Goal: Feedback & Contribution: Submit feedback/report problem

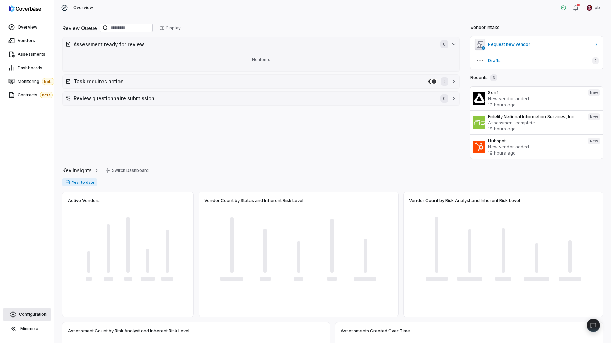
click at [36, 315] on span "Configuration" at bounding box center [32, 314] width 27 height 5
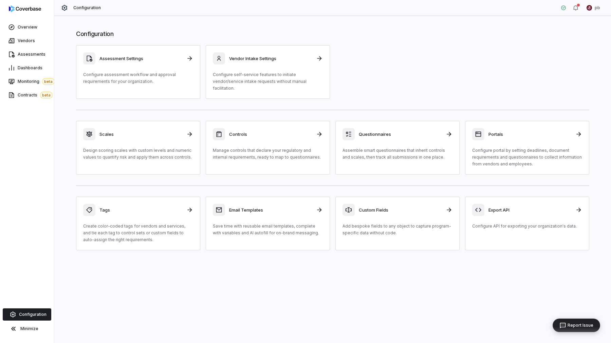
click at [597, 327] on button "Report Issue" at bounding box center [577, 325] width 48 height 14
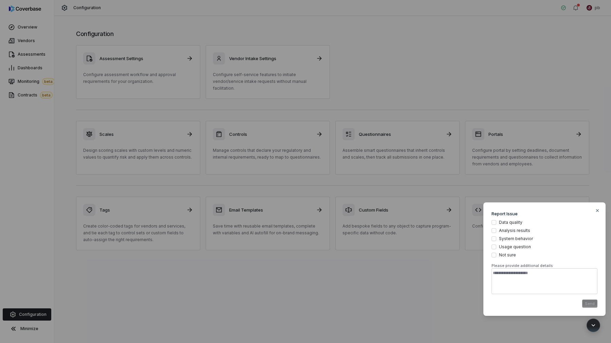
click at [577, 333] on div "Modal Report Issue Data quality Analysis results System behavior Usage question…" at bounding box center [305, 171] width 611 height 343
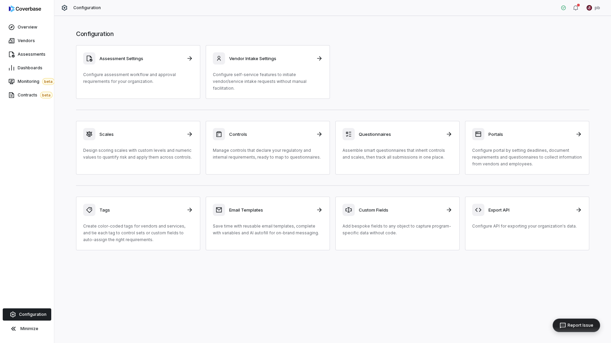
click at [589, 328] on div "Report Issue" at bounding box center [576, 325] width 39 height 7
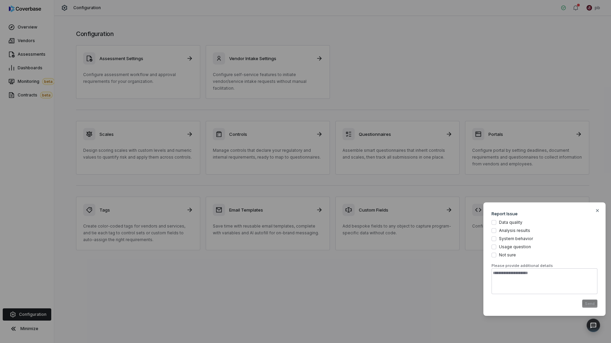
click at [581, 329] on div "Modal Report Issue Data quality Analysis results System behavior Usage question…" at bounding box center [305, 171] width 611 height 343
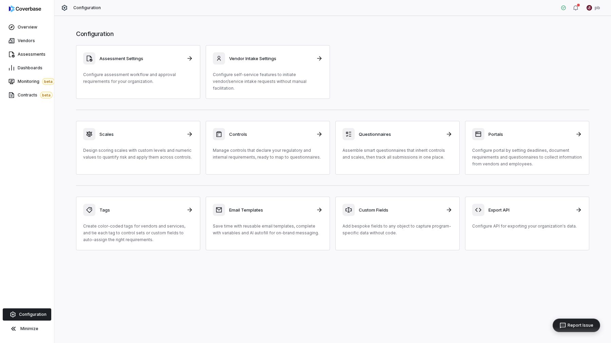
click at [593, 326] on div "Report Issue" at bounding box center [576, 325] width 39 height 7
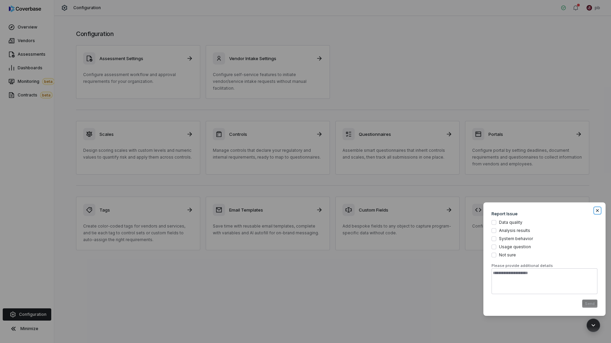
click at [595, 210] on icon "button" at bounding box center [597, 210] width 5 height 5
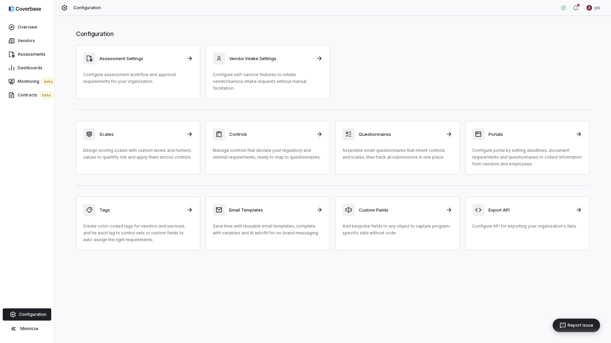
click at [592, 330] on button "Report Issue" at bounding box center [577, 325] width 48 height 14
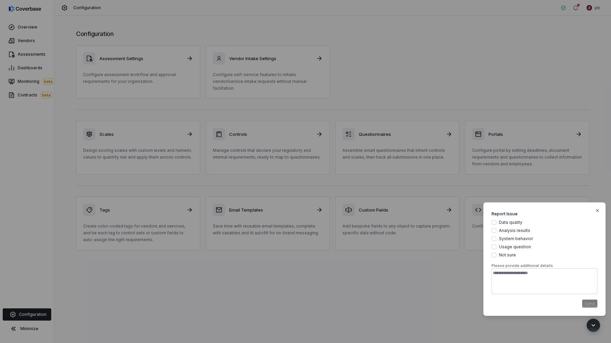
click at [600, 205] on div "Report Issue Data quality Analysis results System behavior Usage question Not s…" at bounding box center [544, 252] width 117 height 95
click at [595, 213] on icon "button" at bounding box center [597, 210] width 5 height 5
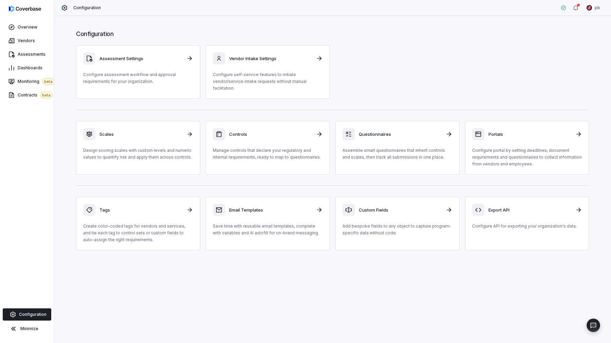
click at [597, 327] on span "Report Issue" at bounding box center [597, 324] width 0 height 5
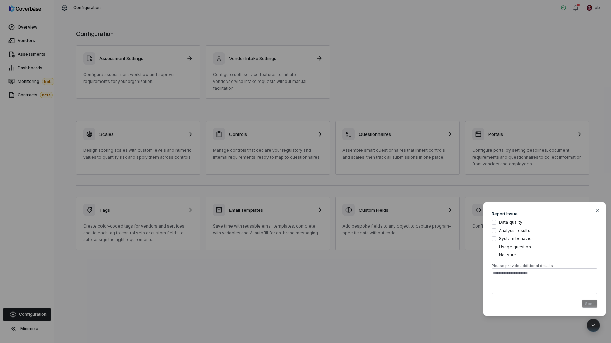
click at [514, 237] on span "System behavior" at bounding box center [516, 238] width 34 height 5
click at [496, 237] on button "System behavior" at bounding box center [494, 238] width 5 height 5
click at [514, 237] on span "System behavior" at bounding box center [516, 238] width 34 height 5
click at [496, 237] on button "System behavior" at bounding box center [494, 238] width 5 height 5
click at [514, 237] on span "System behavior" at bounding box center [516, 238] width 34 height 5
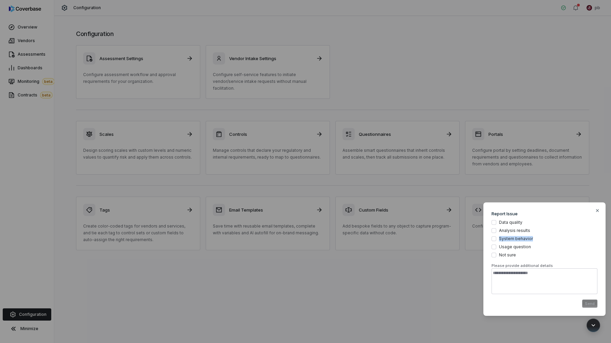
click at [496, 237] on button "System behavior" at bounding box center [494, 238] width 5 height 5
click at [514, 237] on span "System behavior" at bounding box center [516, 238] width 34 height 5
click at [496, 237] on button "System behavior" at bounding box center [494, 238] width 5 height 5
click at [599, 210] on icon "button" at bounding box center [597, 210] width 5 height 5
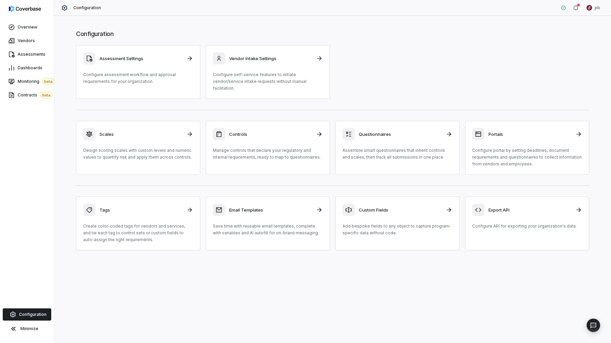
click at [560, 255] on div "Configuration Assessment Settings Configure assessment workflow and approval re…" at bounding box center [332, 179] width 557 height 327
click at [597, 321] on button "Report Issue" at bounding box center [577, 325] width 48 height 14
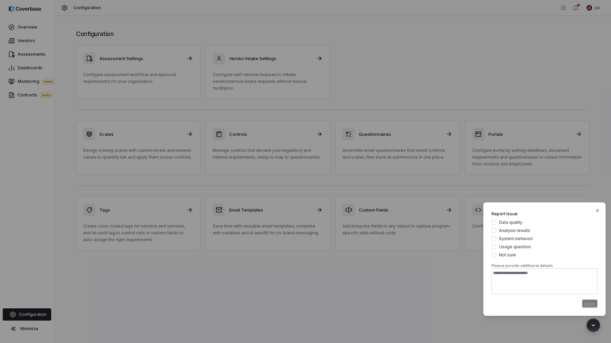
click at [511, 252] on span "Not sure" at bounding box center [507, 254] width 17 height 5
click at [496, 253] on button "Not sure" at bounding box center [494, 255] width 5 height 5
click at [511, 252] on span "Not sure" at bounding box center [507, 254] width 17 height 5
click at [496, 253] on button "Not sure" at bounding box center [494, 255] width 5 height 5
click at [598, 209] on icon "button" at bounding box center [597, 210] width 3 height 3
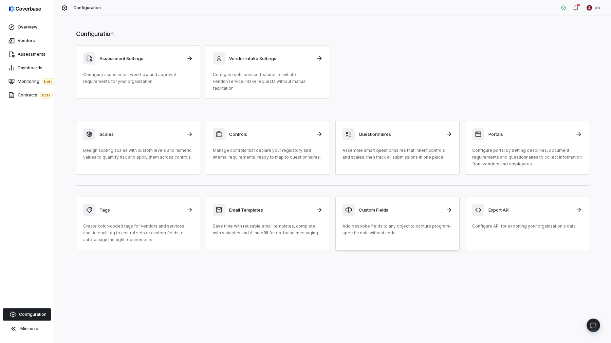
click at [410, 240] on link "Custom Fields Add bespoke fields to any object to capture program-specific data…" at bounding box center [397, 224] width 124 height 54
click at [261, 135] on div "Controls Manage controls that declare your regulatory and internal requirements…" at bounding box center [268, 144] width 110 height 33
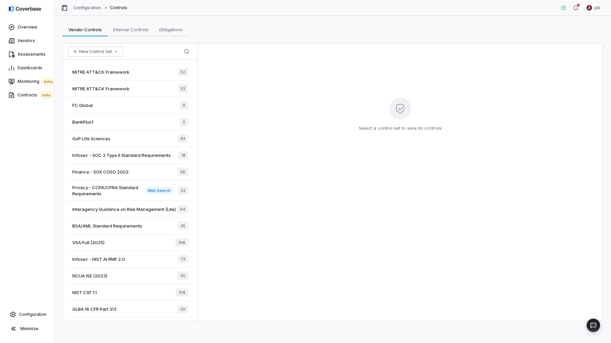
click at [106, 8] on icon at bounding box center [105, 7] width 5 height 5
click at [127, 29] on span "Internal Controls" at bounding box center [130, 29] width 41 height 9
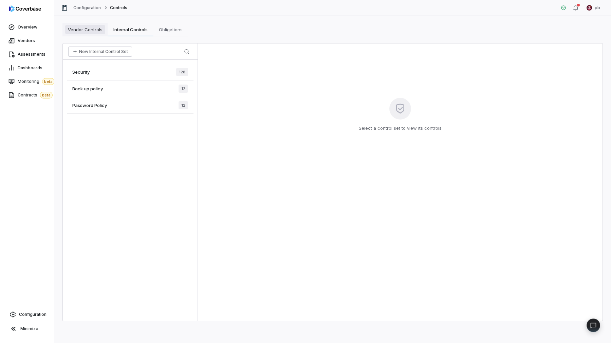
click at [91, 30] on span "Vendor Controls" at bounding box center [85, 29] width 40 height 9
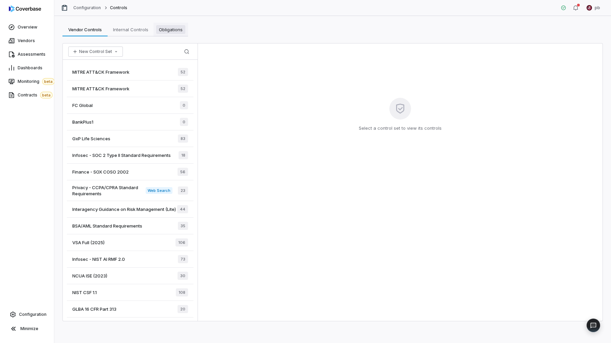
click at [169, 31] on span "Obligations" at bounding box center [170, 29] width 29 height 9
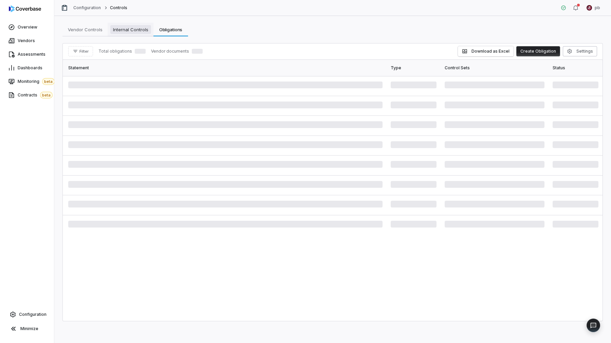
click at [144, 31] on span "Internal Controls" at bounding box center [130, 29] width 41 height 9
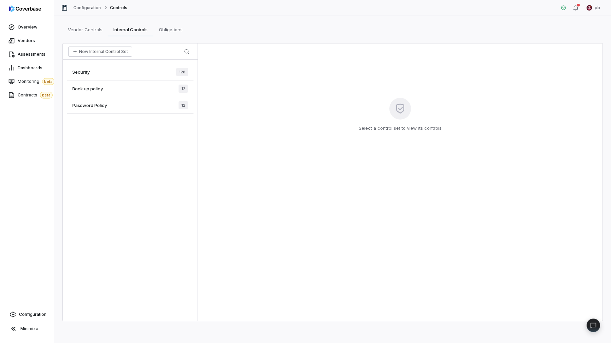
click at [91, 38] on div "Vendor Controls Vendor Controls Internal Controls Internal Controls Obligations…" at bounding box center [332, 179] width 557 height 327
click at [90, 34] on link "Vendor Controls Vendor Controls" at bounding box center [84, 30] width 45 height 14
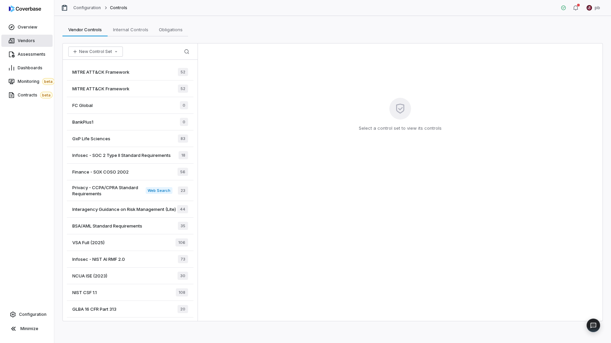
click at [31, 38] on span "Vendors" at bounding box center [26, 40] width 17 height 5
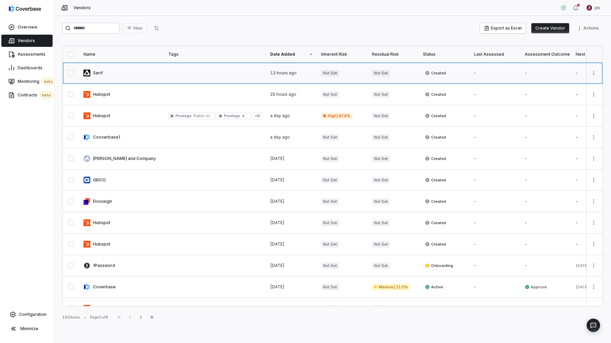
click at [103, 77] on link at bounding box center [121, 72] width 85 height 21
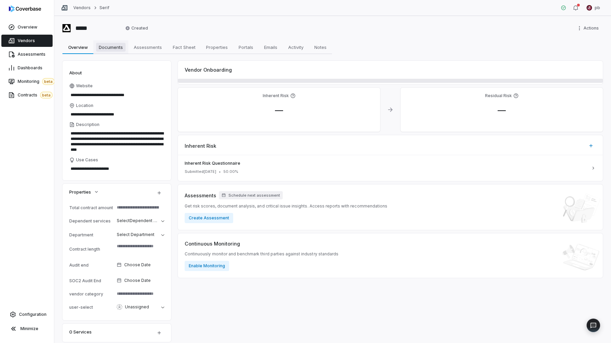
click at [115, 50] on span "Documents" at bounding box center [111, 47] width 30 height 9
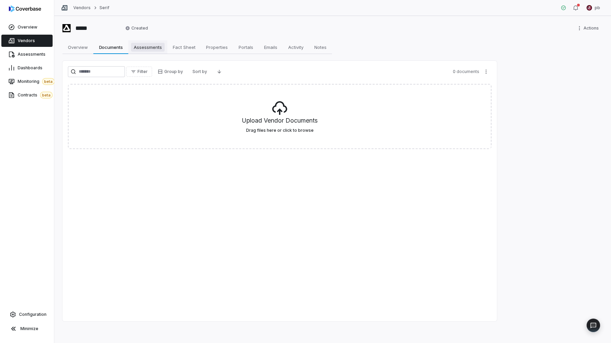
click at [143, 50] on span "Assessments" at bounding box center [148, 47] width 34 height 9
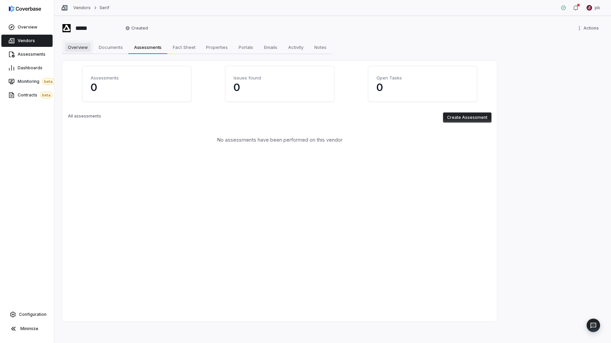
click at [66, 50] on span "Overview" at bounding box center [77, 47] width 25 height 9
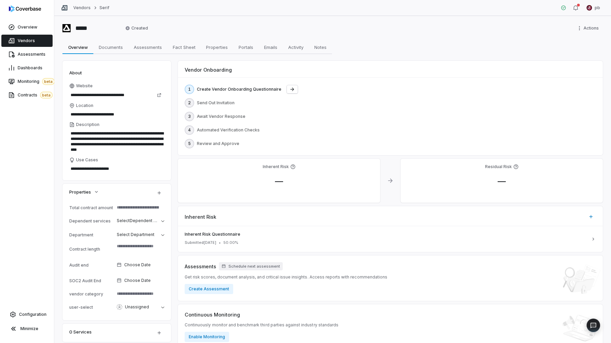
scroll to position [160, 0]
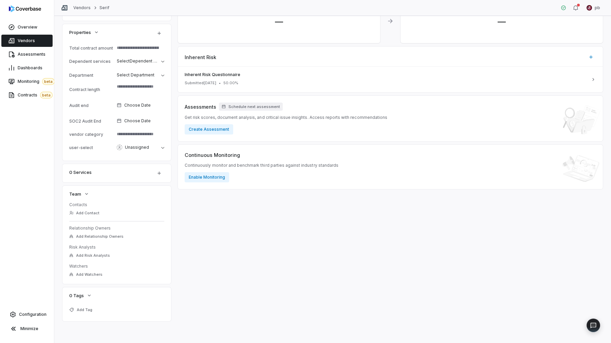
click at [29, 37] on link "Vendors" at bounding box center [26, 41] width 51 height 12
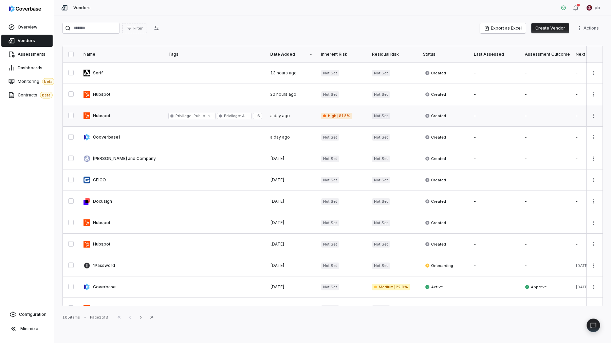
click at [145, 122] on link at bounding box center [121, 115] width 85 height 21
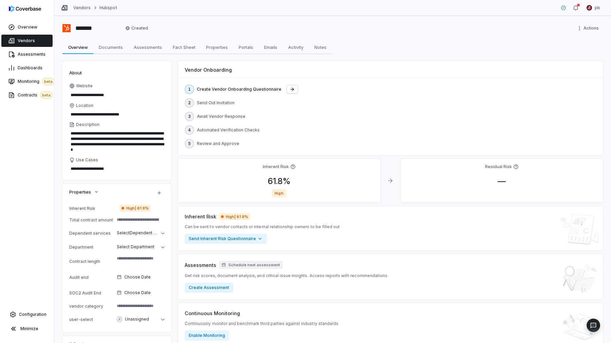
scroll to position [204, 0]
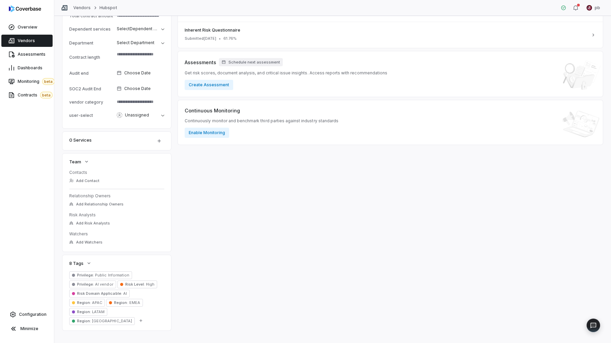
click at [30, 38] on link "Vendors" at bounding box center [26, 41] width 51 height 12
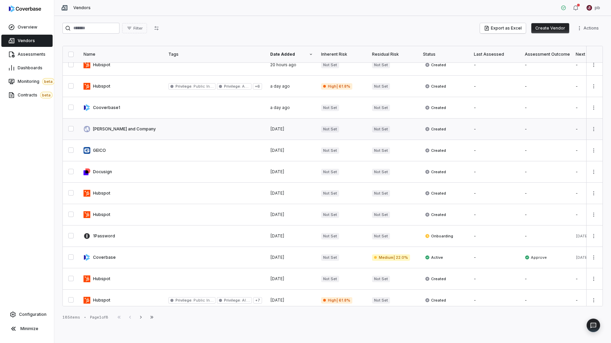
scroll to position [33, 0]
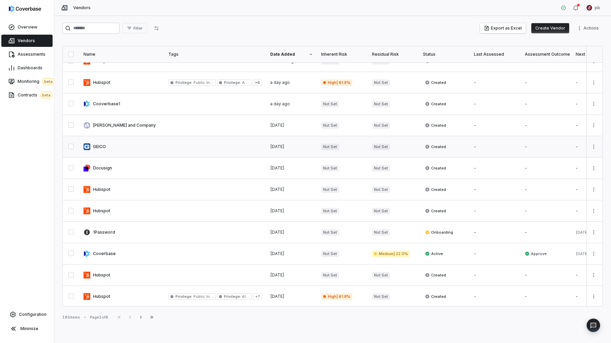
click at [141, 150] on link at bounding box center [121, 146] width 85 height 21
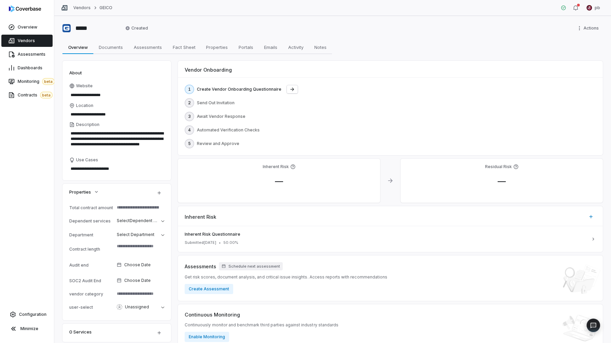
scroll to position [160, 0]
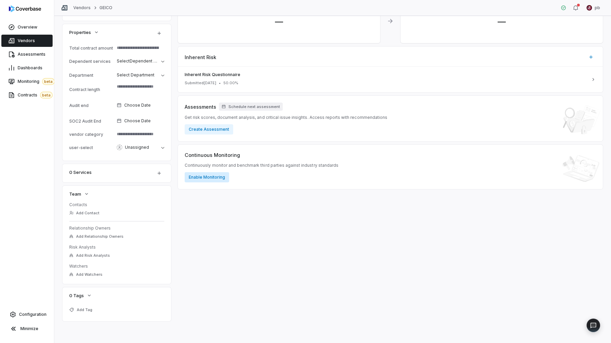
click at [221, 179] on button "Enable Monitoring" at bounding box center [207, 177] width 44 height 10
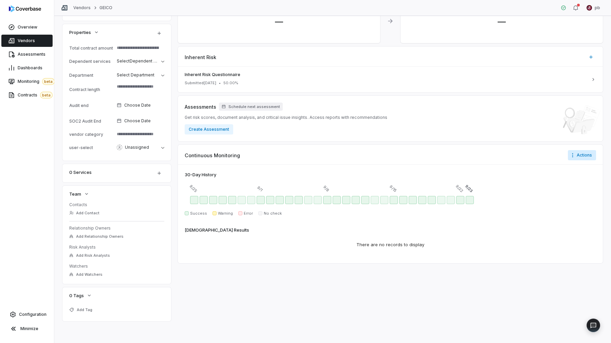
click at [590, 158] on html "**********" at bounding box center [305, 171] width 611 height 343
click at [586, 166] on div "Configure notifications" at bounding box center [577, 169] width 57 height 11
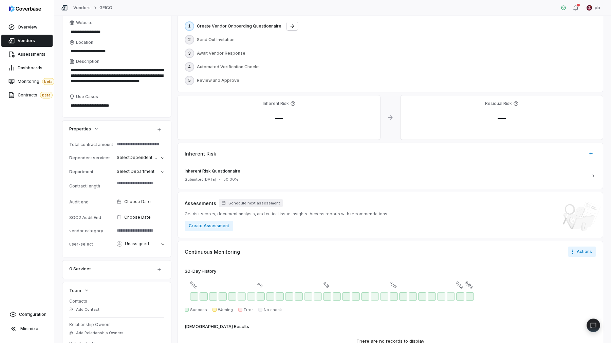
scroll to position [160, 0]
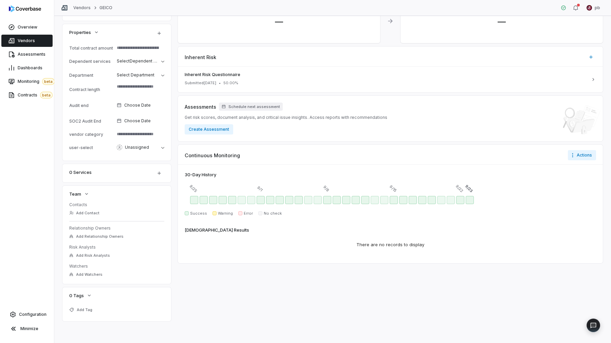
click at [292, 194] on div at bounding box center [390, 200] width 411 height 14
click at [299, 199] on div "Sep 5 - Success" at bounding box center [299, 200] width 8 height 8
click at [316, 203] on div "Sep 7 - Success" at bounding box center [318, 200] width 8 height 8
click at [337, 200] on div "Sep 9 - Success" at bounding box center [337, 200] width 8 height 8
click at [370, 202] on div at bounding box center [390, 200] width 411 height 14
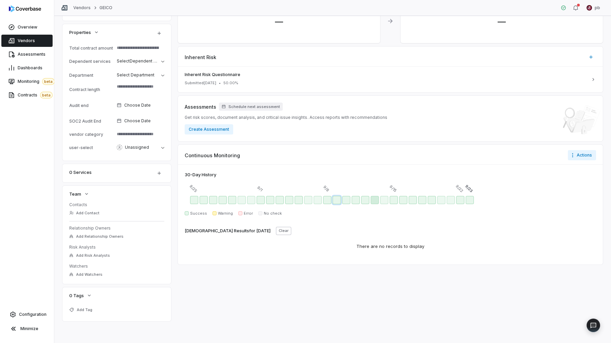
click at [379, 200] on div "Sep 13 - Success" at bounding box center [375, 200] width 8 height 8
click at [400, 203] on div "Sep 16 - Success" at bounding box center [403, 200] width 8 height 8
click at [383, 201] on div "Sep 14 - Success" at bounding box center [384, 200] width 8 height 8
click at [400, 202] on div "Sep 16 - Success" at bounding box center [403, 200] width 8 height 8
click at [421, 202] on div "Sep 18 - Success" at bounding box center [422, 200] width 8 height 8
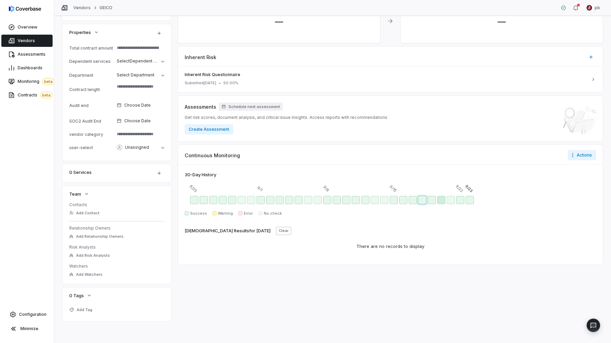
click at [440, 201] on div "Sep 20 - Success" at bounding box center [441, 200] width 8 height 8
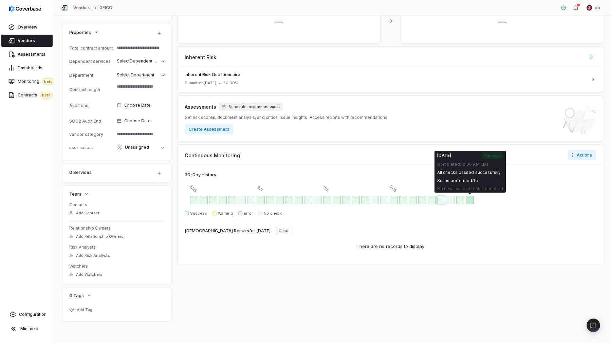
click at [466, 202] on div "Today - Success" at bounding box center [470, 200] width 8 height 8
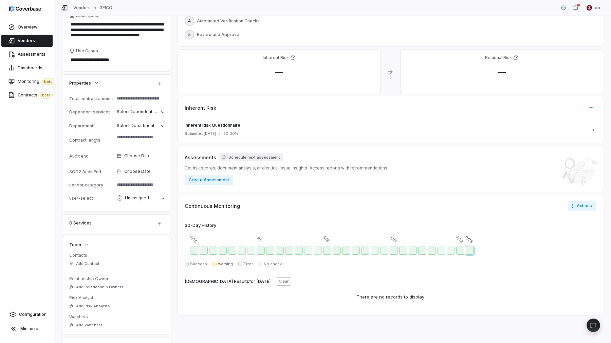
scroll to position [115, 0]
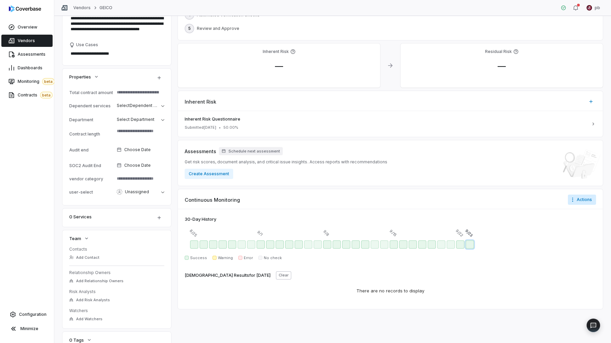
click at [591, 197] on html "**********" at bounding box center [305, 171] width 611 height 343
click at [587, 212] on div "Configure notifications" at bounding box center [577, 214] width 57 height 11
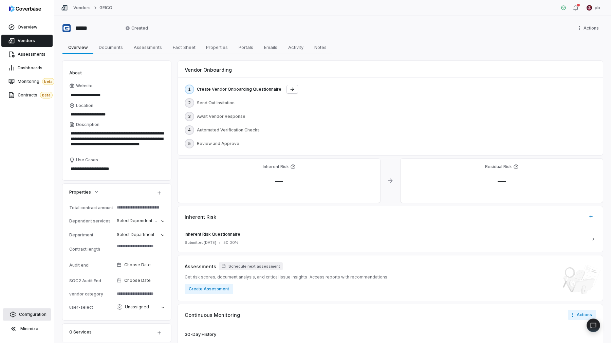
click at [32, 316] on span "Configuration" at bounding box center [32, 314] width 27 height 5
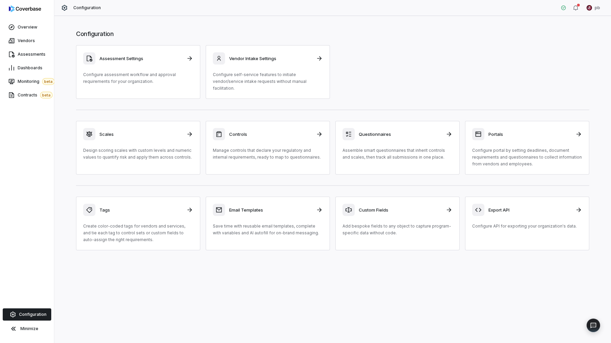
click at [21, 12] on img at bounding box center [25, 8] width 32 height 7
click at [19, 25] on span "Overview" at bounding box center [28, 26] width 20 height 5
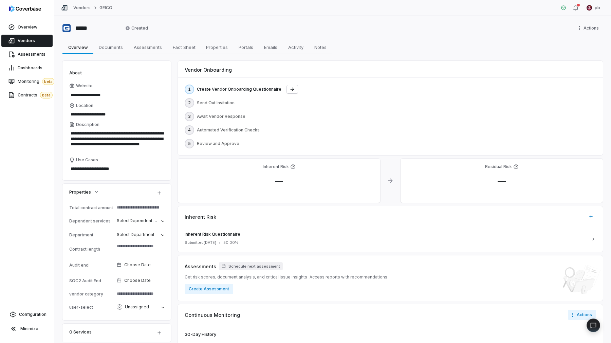
scroll to position [160, 0]
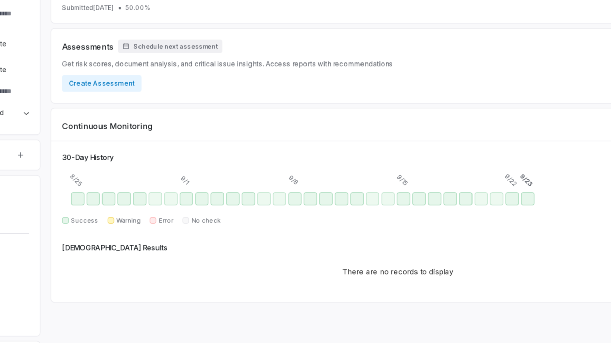
click at [346, 225] on div "30 -Day History 8/25 9/1 9/8 9/15 9/22 9/23 Success Warning Error No check Scan…" at bounding box center [390, 213] width 425 height 99
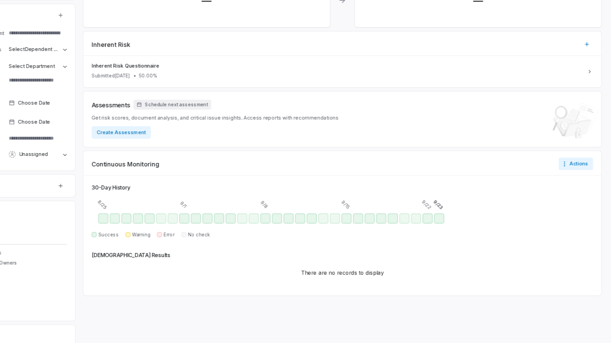
scroll to position [0, 0]
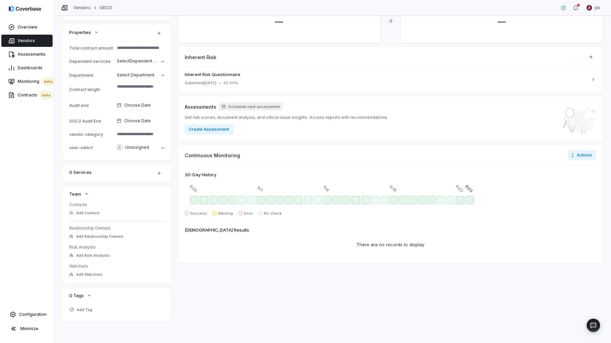
type textarea "*"
click at [238, 213] on div at bounding box center [240, 213] width 4 height 4
click at [273, 215] on span "No check" at bounding box center [273, 213] width 18 height 5
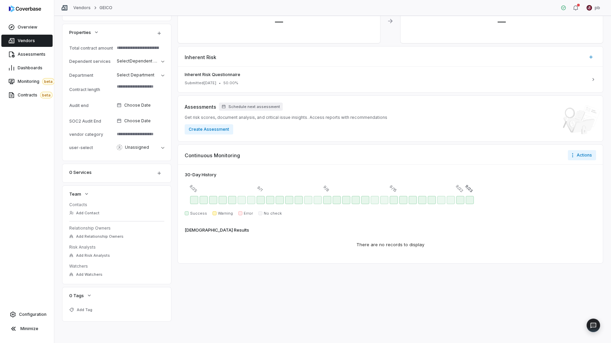
click at [273, 225] on div "30 -Day History 8/25 9/1 9/8 9/15 9/22 9/23 Success Warning Error No check Scan…" at bounding box center [390, 213] width 425 height 99
click at [28, 39] on span "Vendors" at bounding box center [26, 40] width 17 height 5
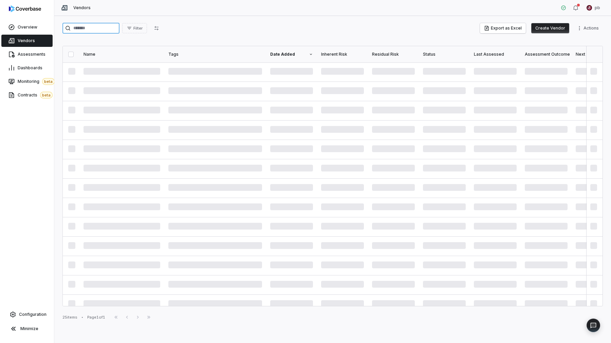
click at [105, 31] on input "search" at bounding box center [90, 28] width 57 height 11
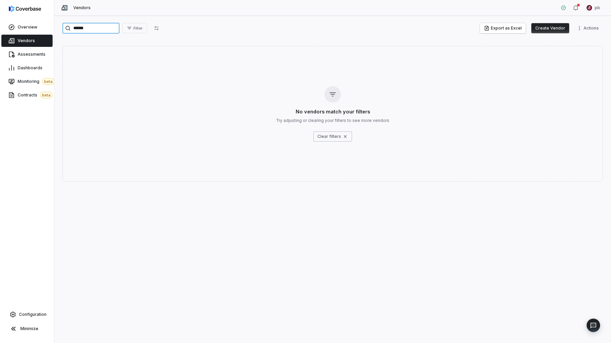
type input "*"
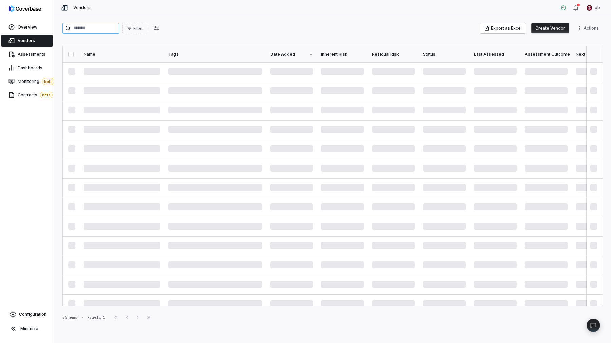
type input "*"
type input "***"
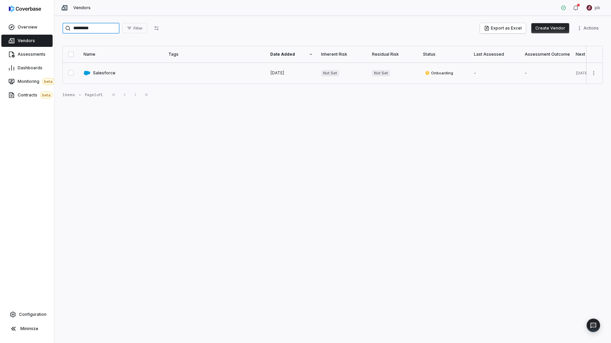
type input "*********"
click at [117, 74] on link at bounding box center [121, 72] width 85 height 21
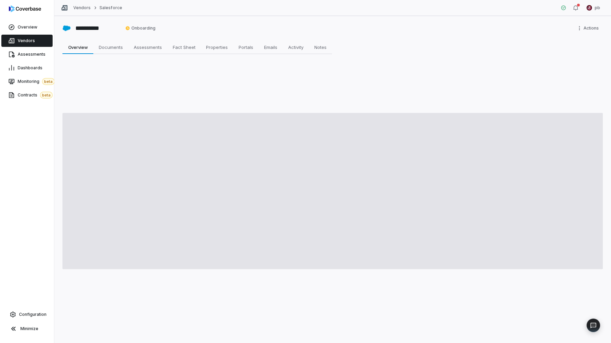
type textarea "*"
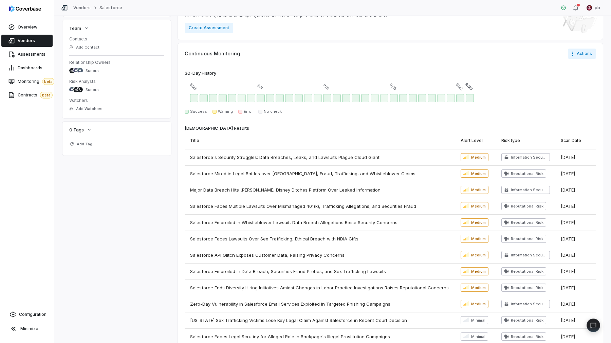
scroll to position [494, 0]
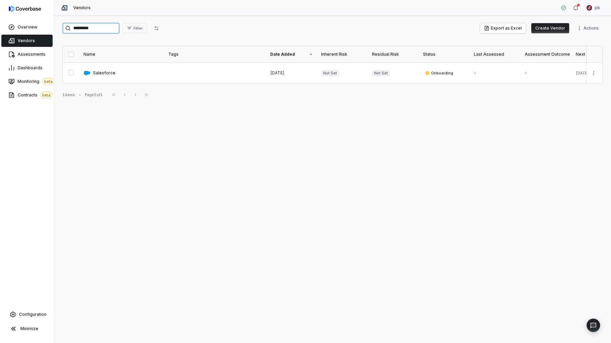
click at [110, 25] on input "*********" at bounding box center [90, 28] width 57 height 11
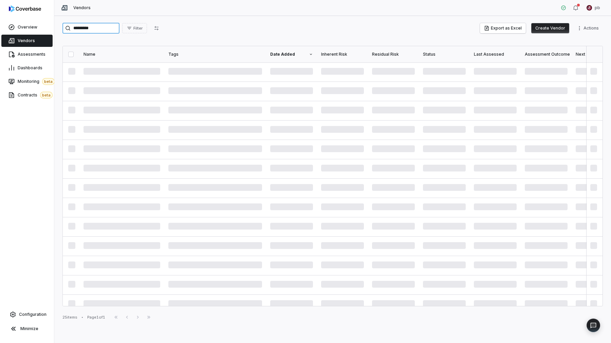
type input "**********"
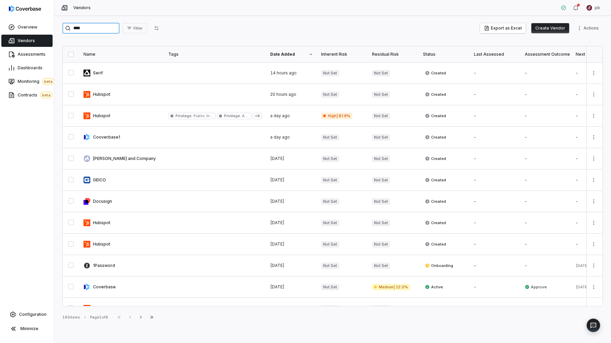
type input "*****"
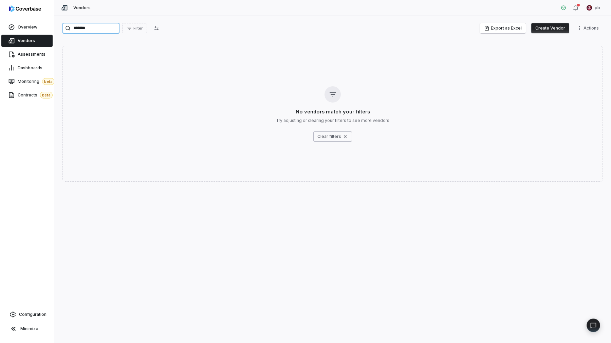
type input "********"
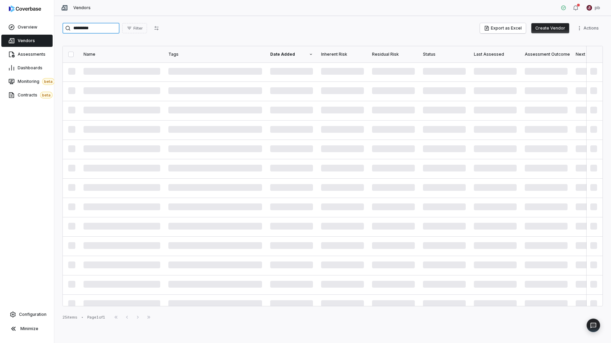
type input "**********"
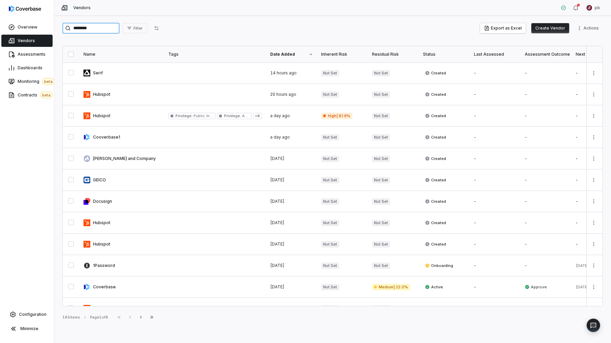
type input "*********"
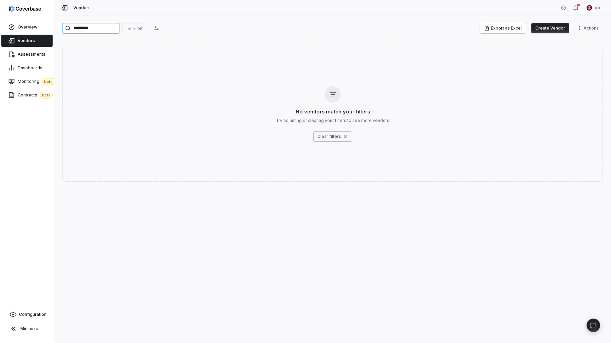
type input "**********"
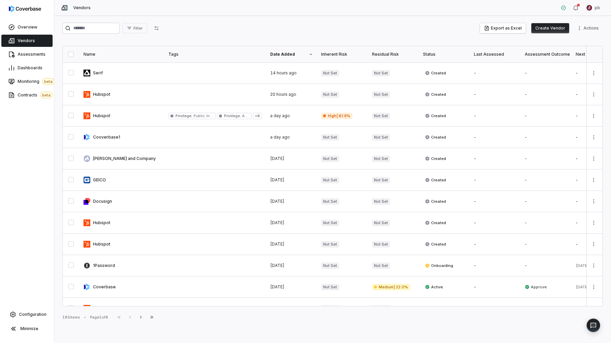
click at [241, 19] on div "Filter Export as Excel Create Vendor Actions Name Tags Date Added Inherent Risk…" at bounding box center [332, 179] width 557 height 327
click at [66, 15] on div "Vendors pb" at bounding box center [332, 8] width 557 height 16
click at [87, 29] on input "search" at bounding box center [90, 28] width 57 height 11
type input "*****"
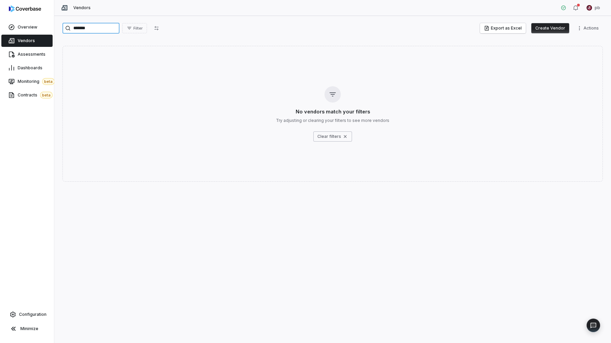
type input "********"
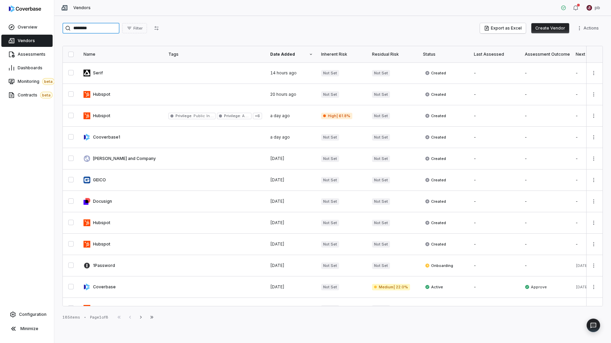
type input "*********"
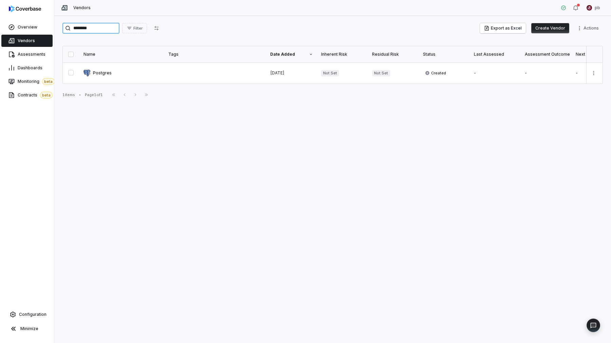
type input "*********"
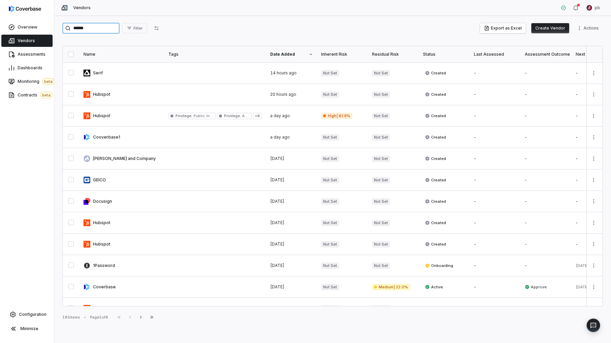
type input "*******"
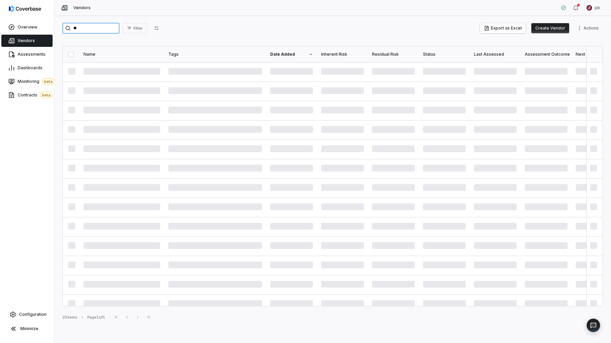
type input "*"
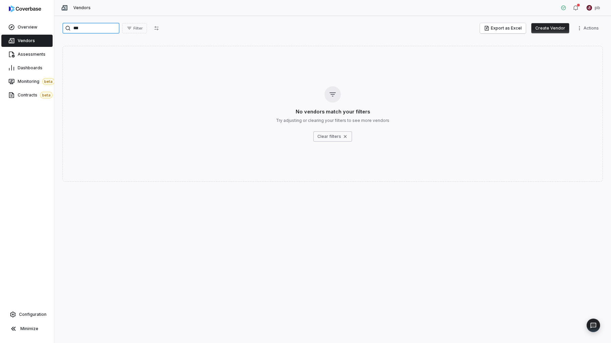
type input "****"
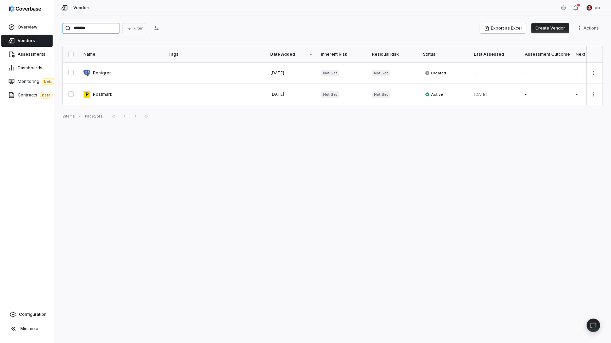
type input "********"
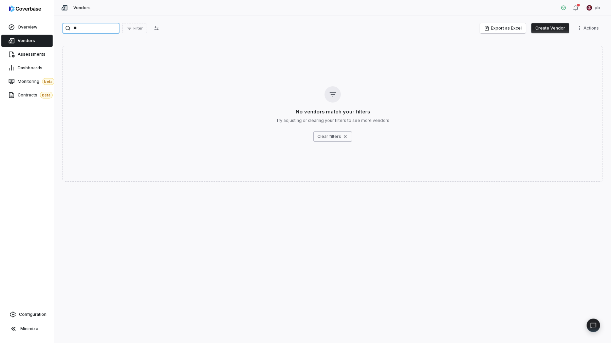
type input "*"
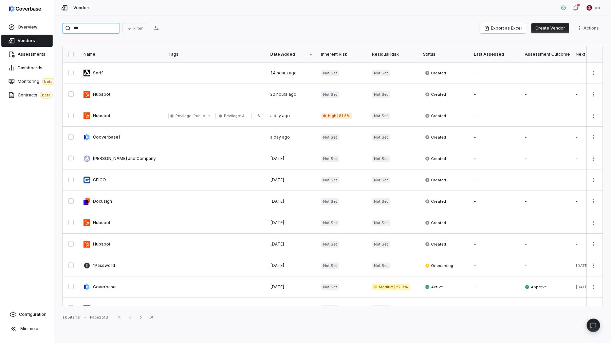
type input "****"
type input "*******"
type input "********"
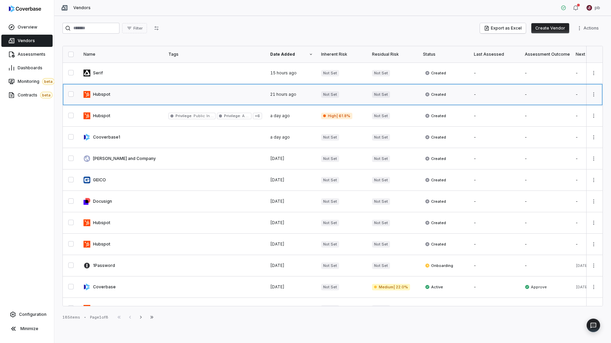
click at [114, 91] on link at bounding box center [121, 94] width 85 height 21
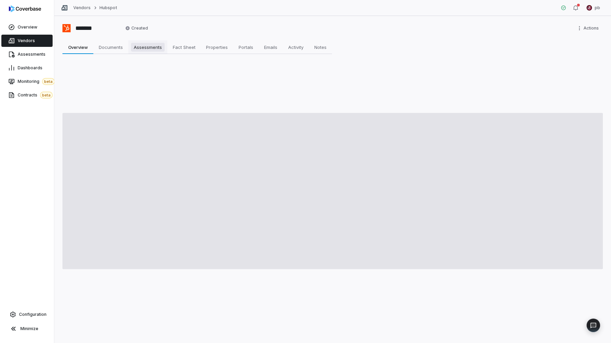
click at [151, 48] on span "Assessments" at bounding box center [148, 47] width 34 height 9
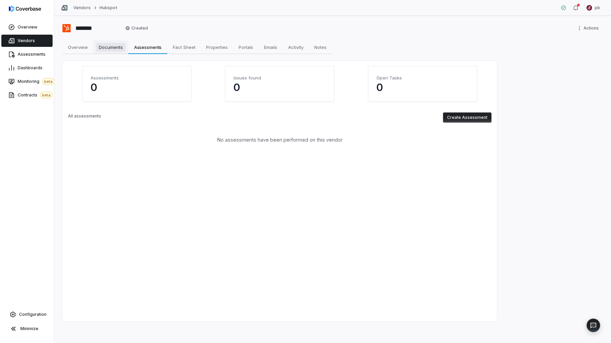
click at [112, 47] on span "Documents" at bounding box center [111, 47] width 30 height 9
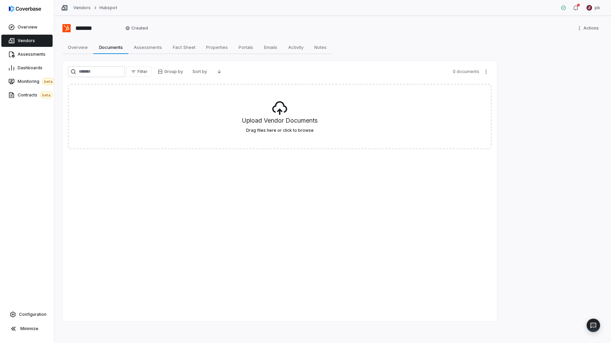
click at [214, 23] on div "******* Created Actions" at bounding box center [332, 28] width 540 height 11
click at [137, 52] on link "Assessments Assessments" at bounding box center [147, 47] width 39 height 14
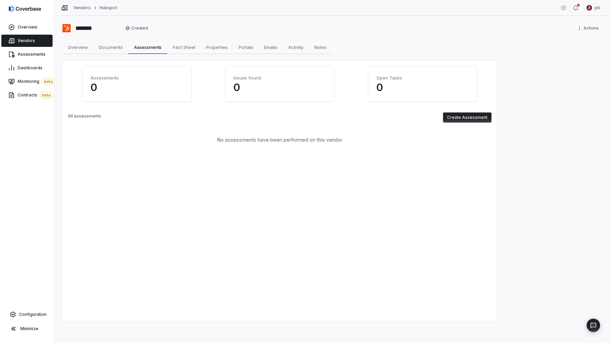
click at [95, 54] on div "******* Created Actions Overview Overview Documents Documents Assessments Asses…" at bounding box center [332, 179] width 557 height 327
click at [99, 49] on span "Documents" at bounding box center [111, 47] width 30 height 9
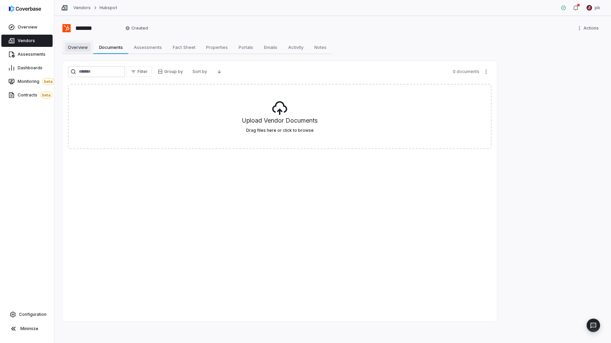
click at [86, 49] on span "Overview" at bounding box center [77, 47] width 25 height 9
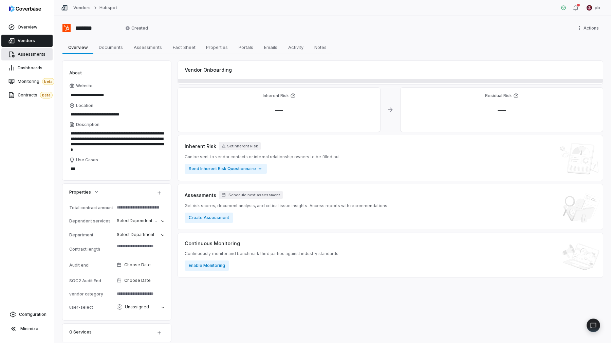
click at [45, 58] on link "Assessments" at bounding box center [26, 54] width 51 height 12
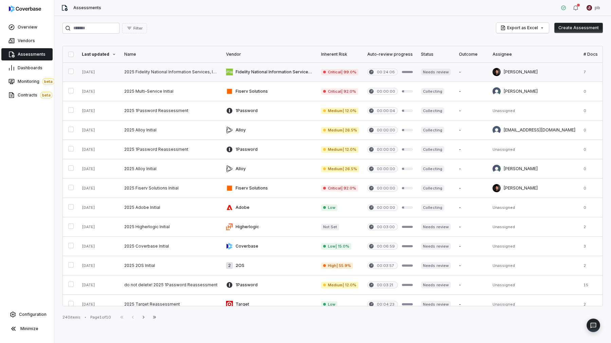
click at [130, 73] on link at bounding box center [171, 71] width 102 height 19
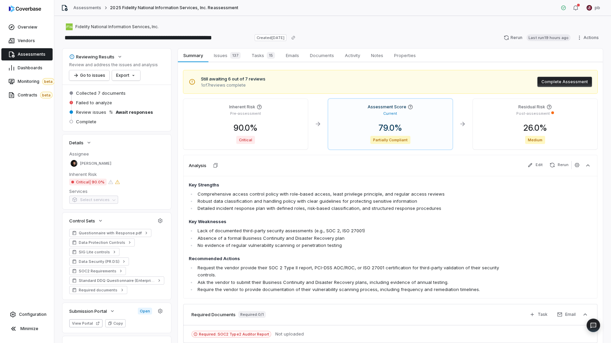
click at [26, 49] on link "Assessments" at bounding box center [26, 54] width 51 height 12
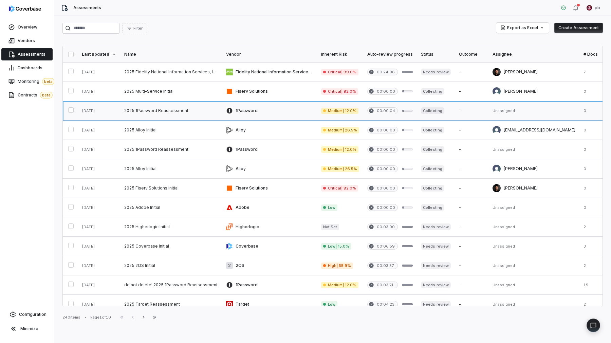
click at [184, 119] on link at bounding box center [171, 110] width 102 height 19
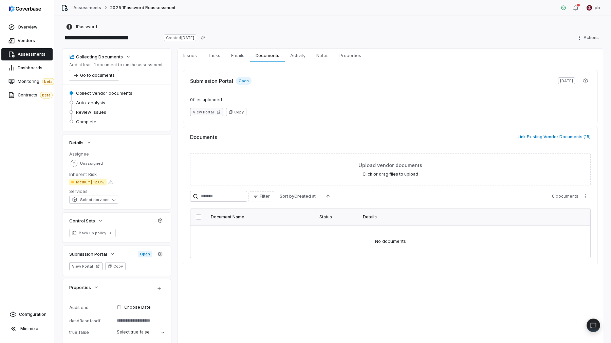
click at [205, 114] on button "View Portal" at bounding box center [206, 112] width 33 height 8
click at [187, 61] on link "Issues Issues" at bounding box center [190, 56] width 24 height 14
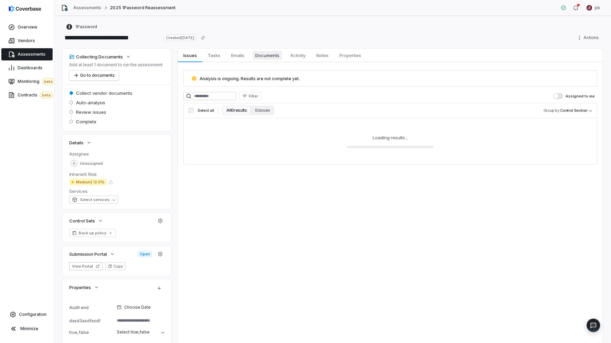
click at [258, 51] on span "Documents" at bounding box center [268, 55] width 30 height 9
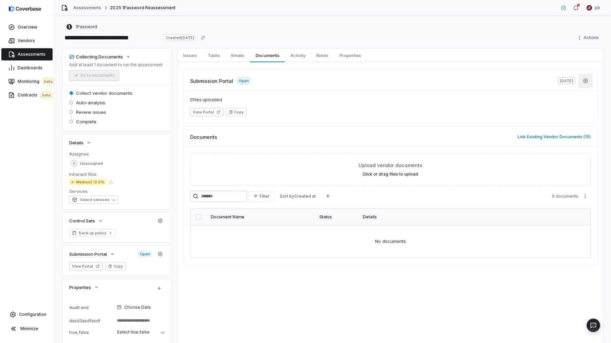
click at [583, 80] on icon "button" at bounding box center [585, 80] width 5 height 5
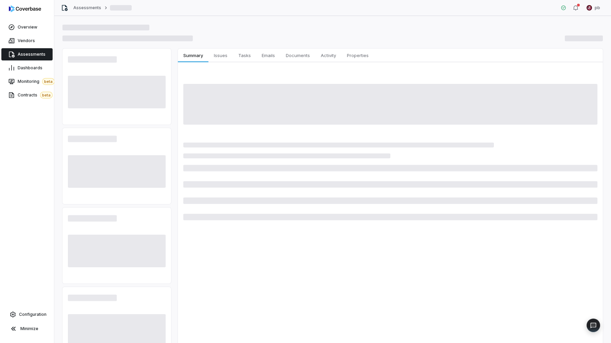
type textarea "*"
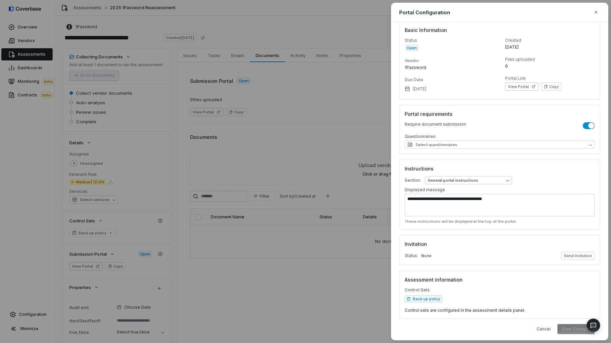
scroll to position [11, 0]
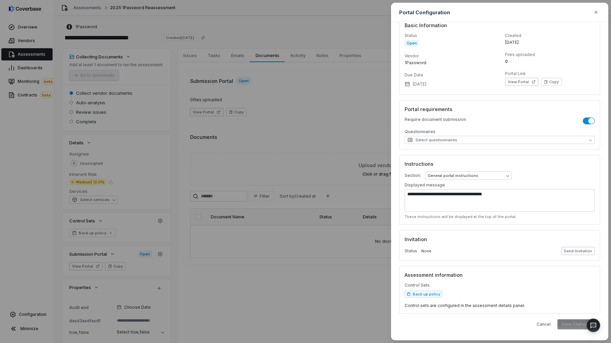
click at [583, 250] on button "Send Invitation" at bounding box center [578, 251] width 34 height 8
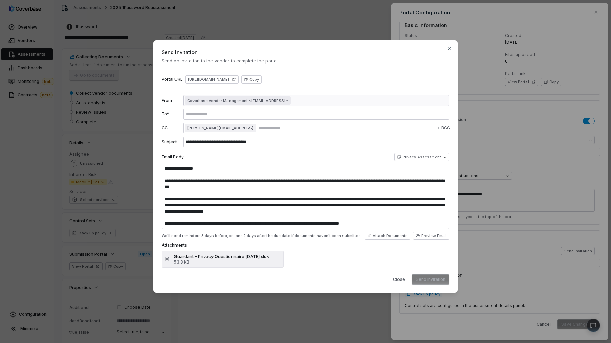
type textarea "**********"
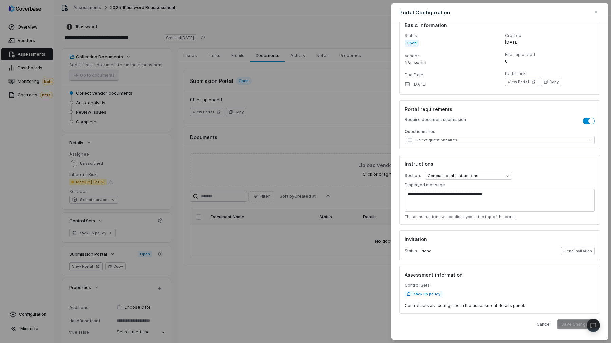
type textarea "*"
drag, startPoint x: 464, startPoint y: 244, endPoint x: 417, endPoint y: 248, distance: 47.4
click at [417, 248] on div "Invitation Status None Send Invitation" at bounding box center [499, 245] width 201 height 30
click at [417, 248] on p "Status" at bounding box center [411, 250] width 13 height 5
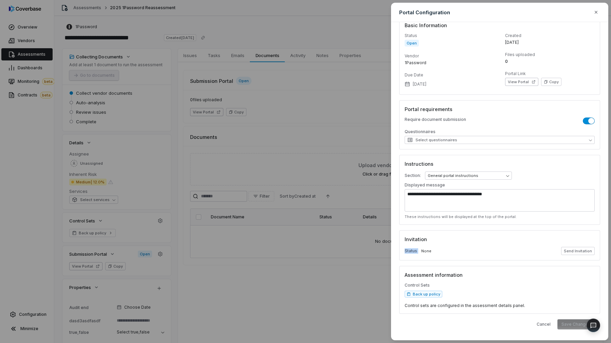
click at [417, 248] on p "Status" at bounding box center [411, 250] width 13 height 5
click at [418, 249] on div "Status None" at bounding box center [418, 250] width 27 height 5
drag, startPoint x: 418, startPoint y: 249, endPoint x: 423, endPoint y: 248, distance: 5.1
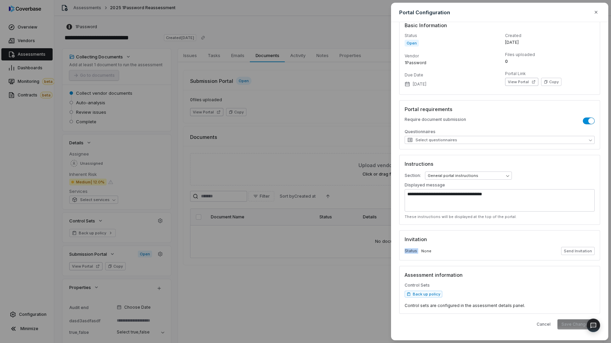
click at [418, 249] on div "Status None" at bounding box center [418, 250] width 27 height 5
click at [423, 248] on div "Status None" at bounding box center [418, 250] width 27 height 5
click at [589, 251] on button "Send Invitation" at bounding box center [578, 251] width 34 height 8
select select "**********"
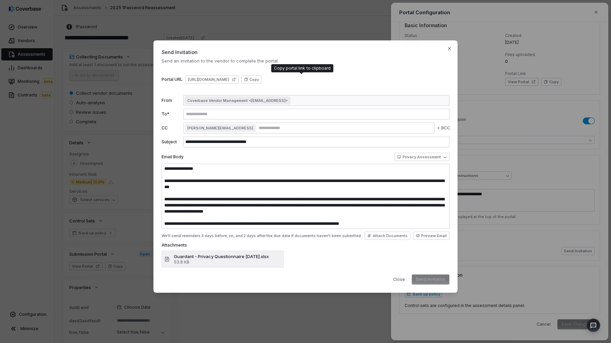
type textarea "**********"
type textarea "*"
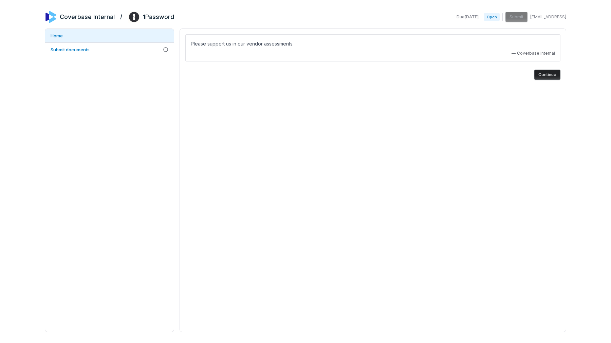
click at [283, 37] on div "Please support us in our vendor assessments. — Coverbase Internal Continue" at bounding box center [373, 57] width 386 height 56
